Goal: Task Accomplishment & Management: Use online tool/utility

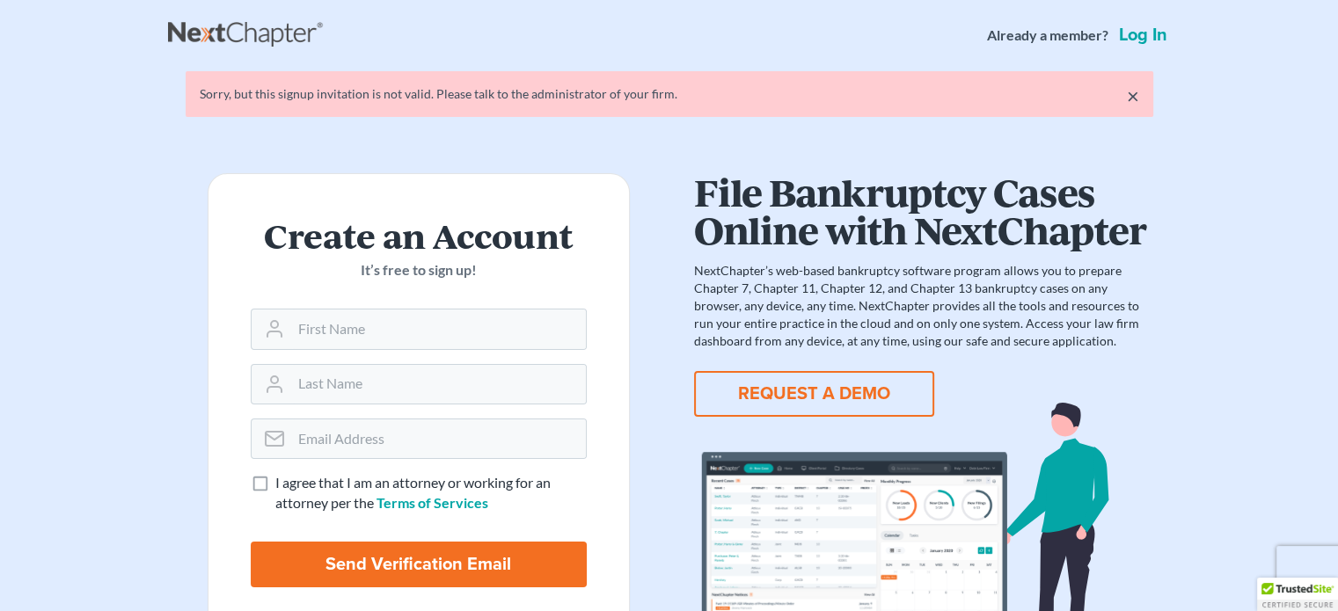
click at [1162, 17] on nav "Already a member? Log in" at bounding box center [669, 35] width 1338 height 70
click at [1157, 27] on link "Log in" at bounding box center [1142, 35] width 55 height 18
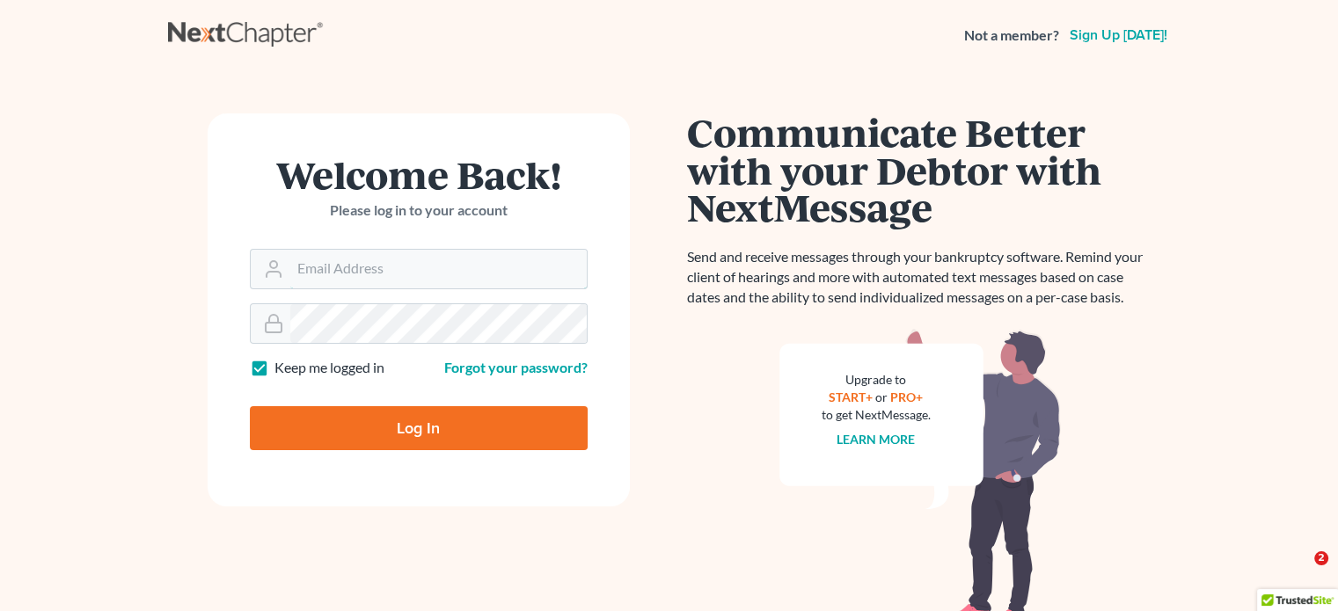
type input "tschiermeister@lsnd.org"
click at [380, 447] on input "Log In" at bounding box center [419, 428] width 338 height 44
type input "Thinking..."
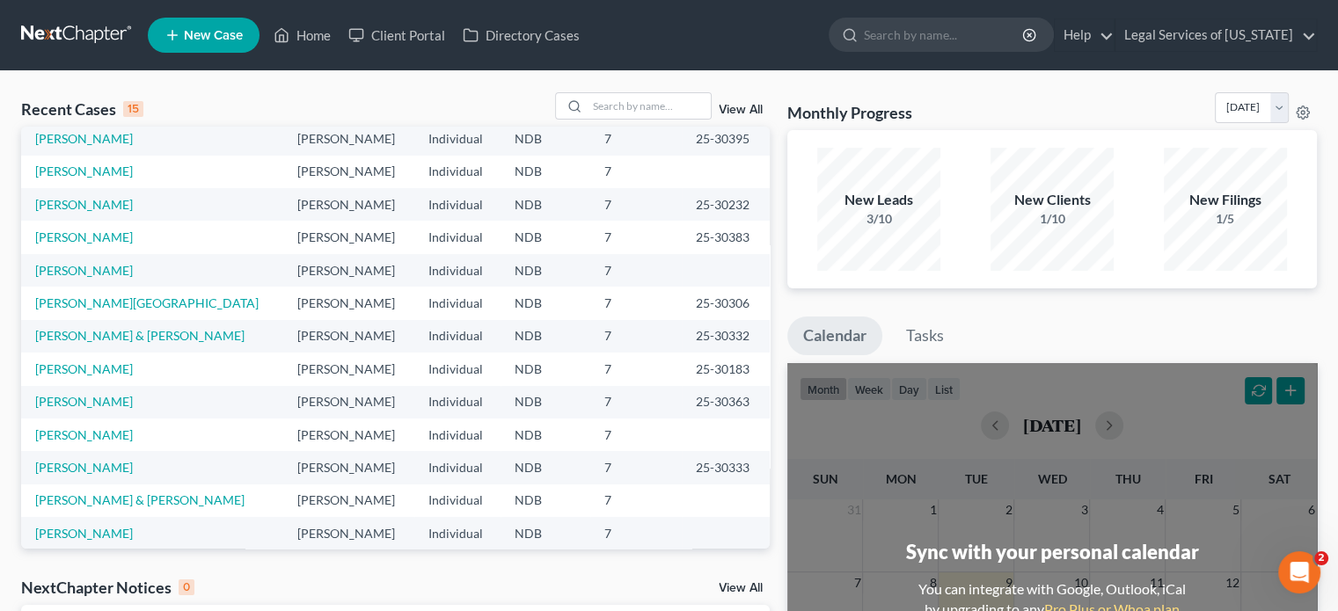
scroll to position [120, 0]
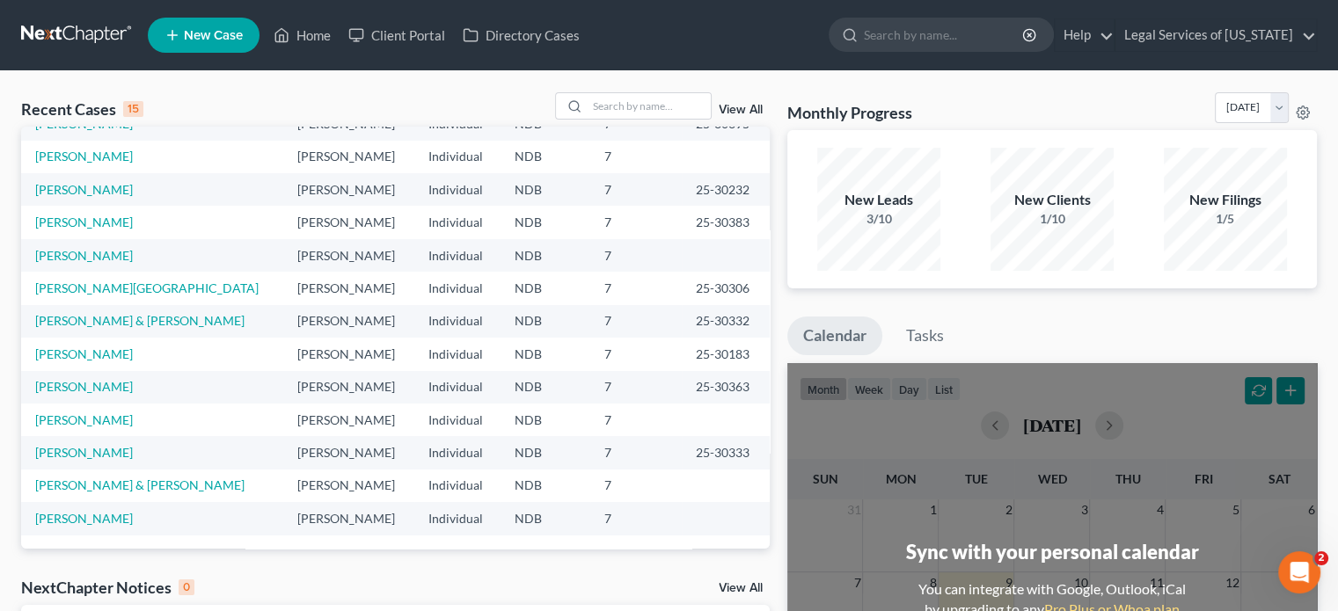
click at [81, 396] on td "[PERSON_NAME]" at bounding box center [152, 387] width 262 height 33
click at [81, 385] on link "[PERSON_NAME]" at bounding box center [84, 386] width 98 height 15
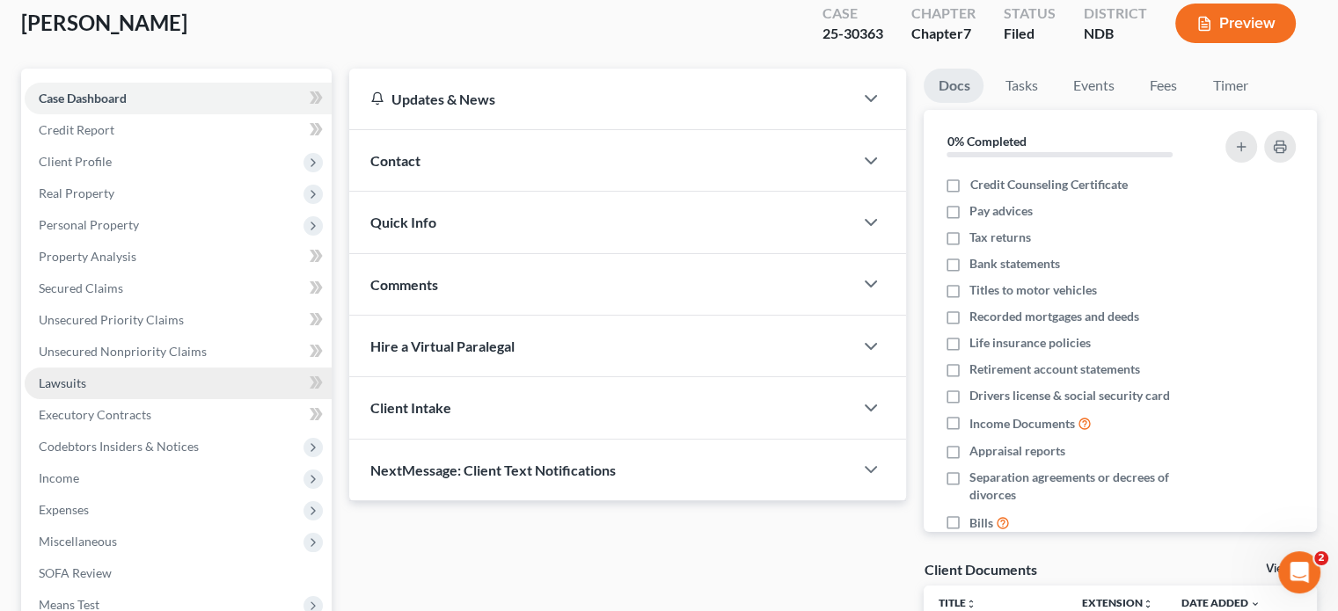
scroll to position [176, 0]
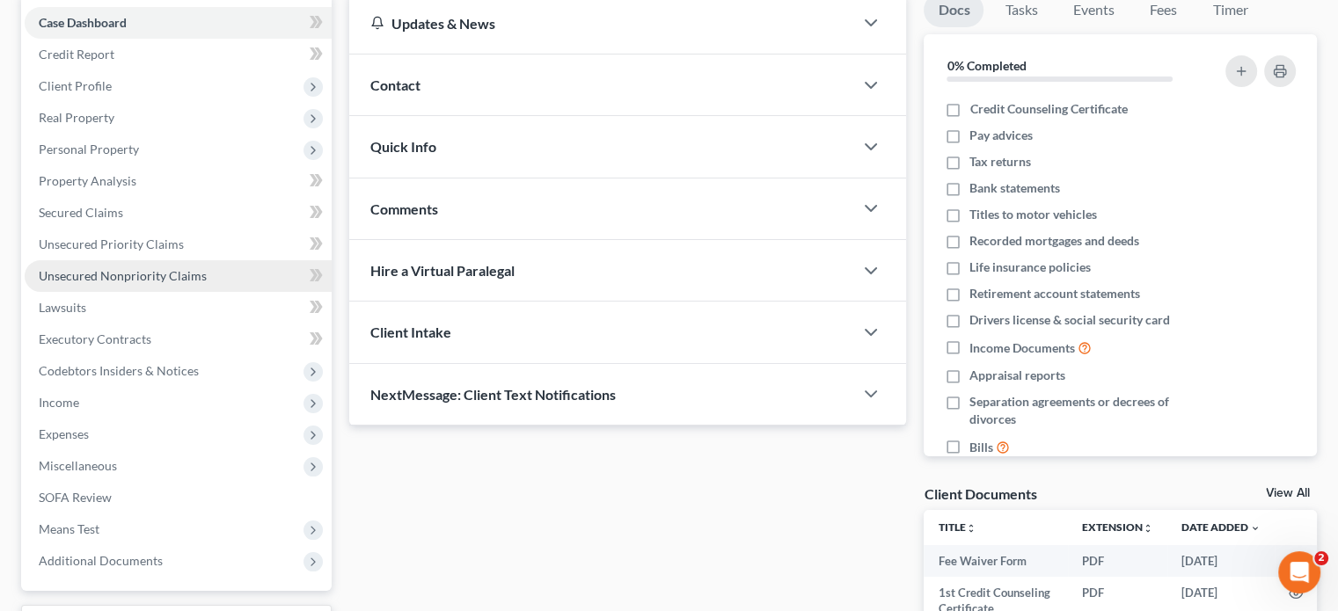
click at [144, 270] on span "Unsecured Nonpriority Claims" at bounding box center [123, 275] width 168 height 15
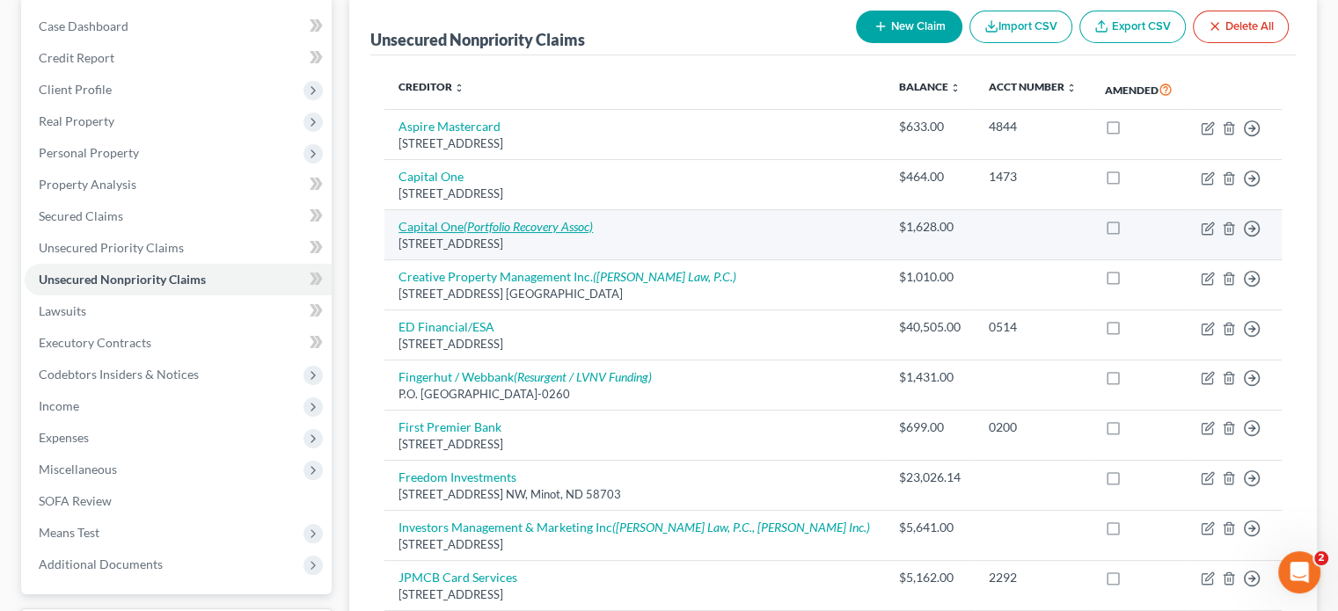
scroll to position [129, 0]
